Goal: Task Accomplishment & Management: Complete application form

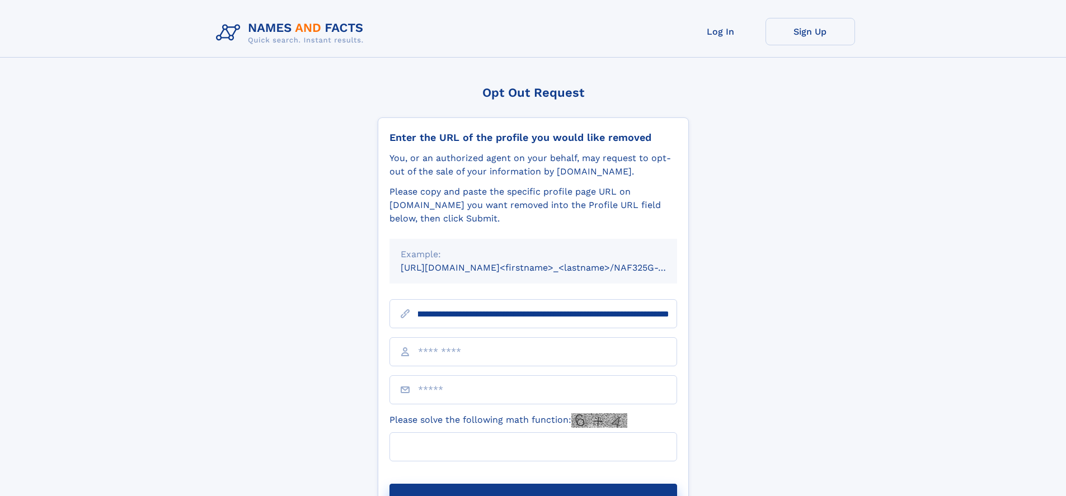
scroll to position [0, 125]
type input "**********"
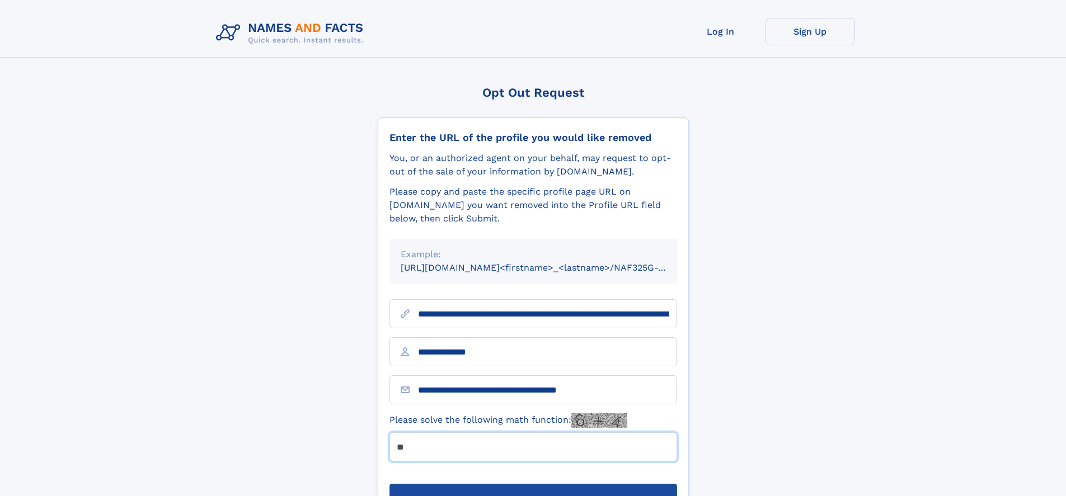
type input "**"
click at [533, 484] on button "Submit Opt Out Request" at bounding box center [533, 502] width 288 height 36
